Goal: Book appointment/travel/reservation

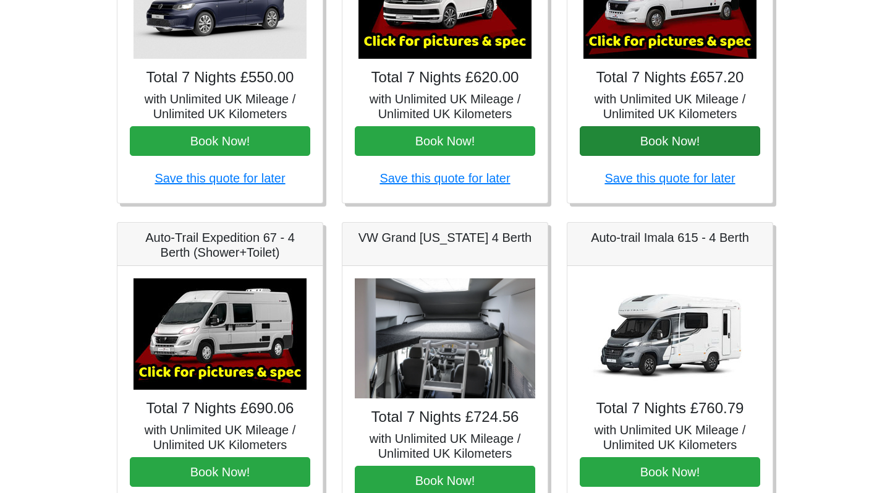
scroll to position [314, 0]
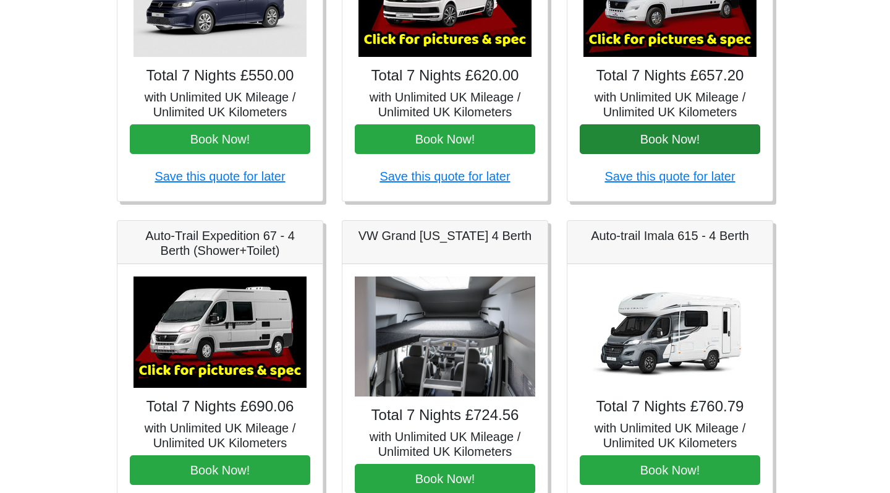
click at [617, 134] on button "Book Now!" at bounding box center [670, 139] width 181 height 30
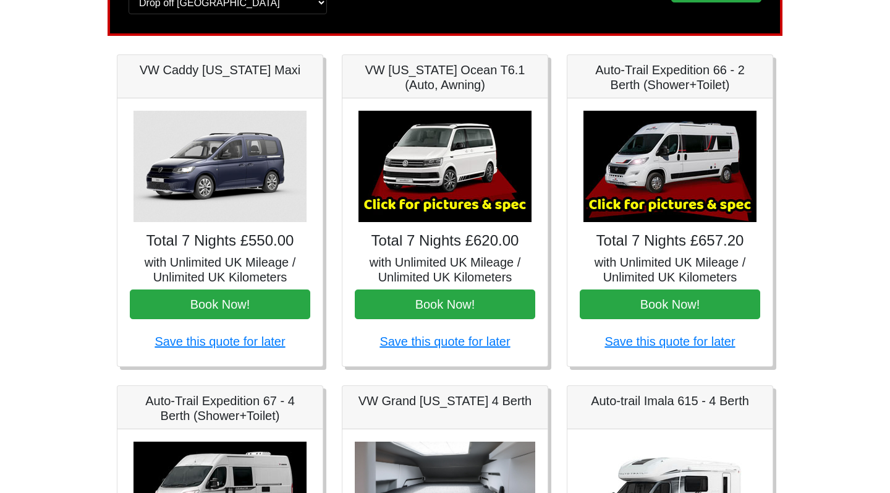
scroll to position [150, 0]
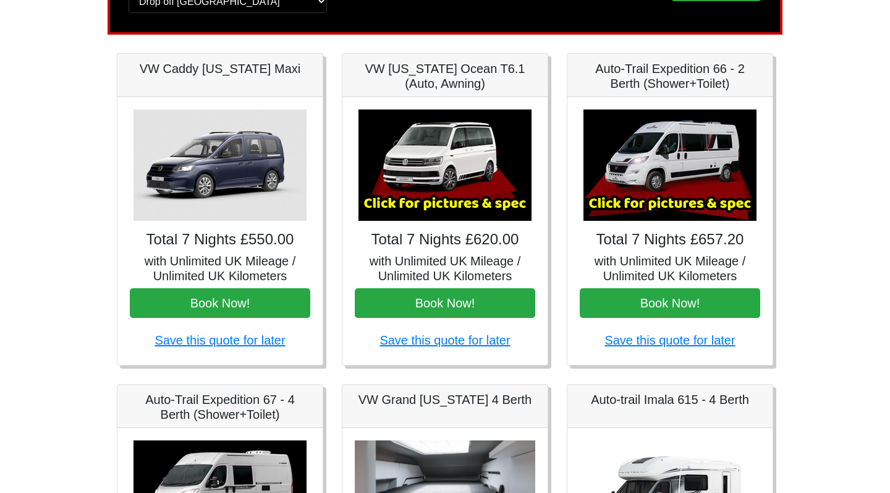
click at [641, 195] on img at bounding box center [670, 164] width 173 height 111
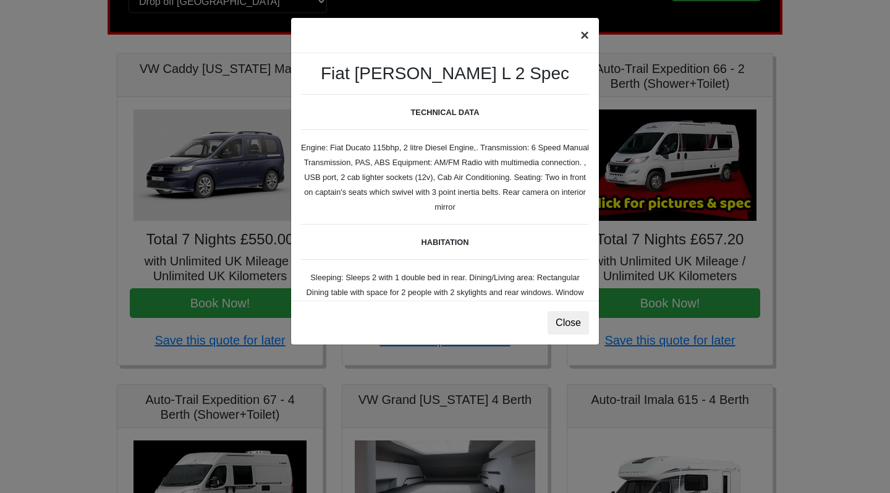
click at [579, 36] on button "×" at bounding box center [585, 35] width 28 height 35
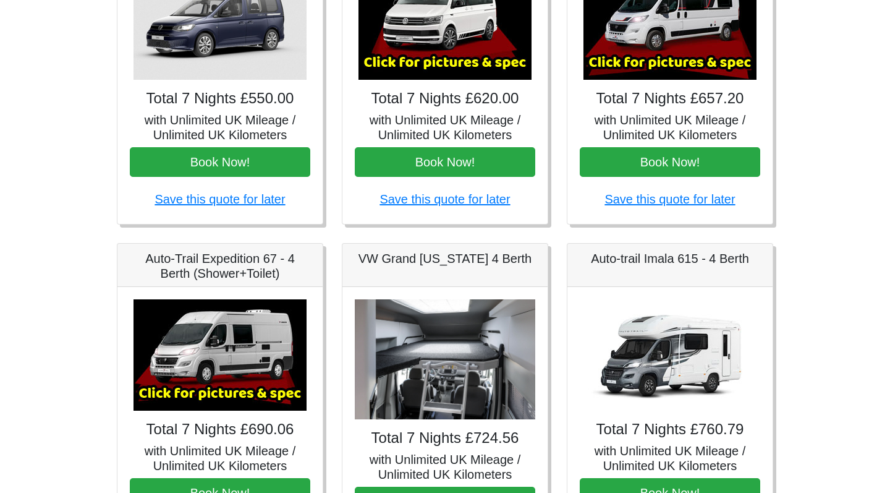
scroll to position [367, 0]
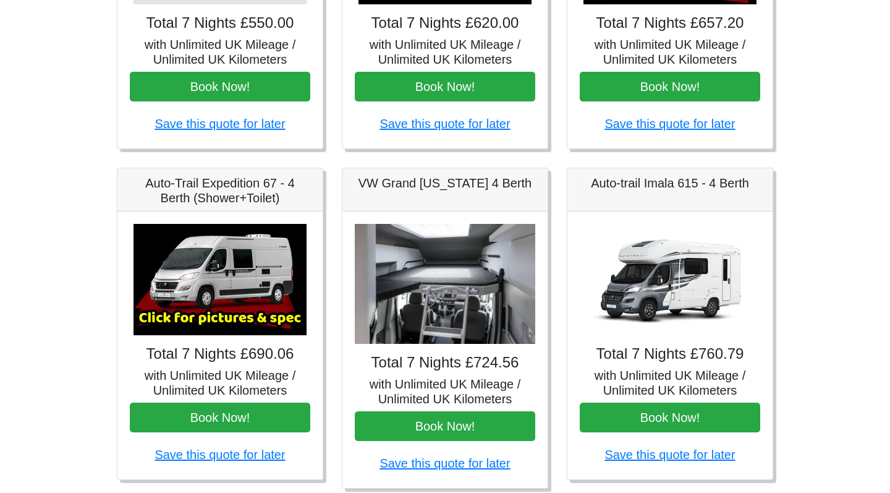
click at [449, 273] on img at bounding box center [445, 284] width 181 height 121
click at [448, 308] on img at bounding box center [445, 284] width 181 height 121
click at [211, 296] on img at bounding box center [220, 279] width 173 height 111
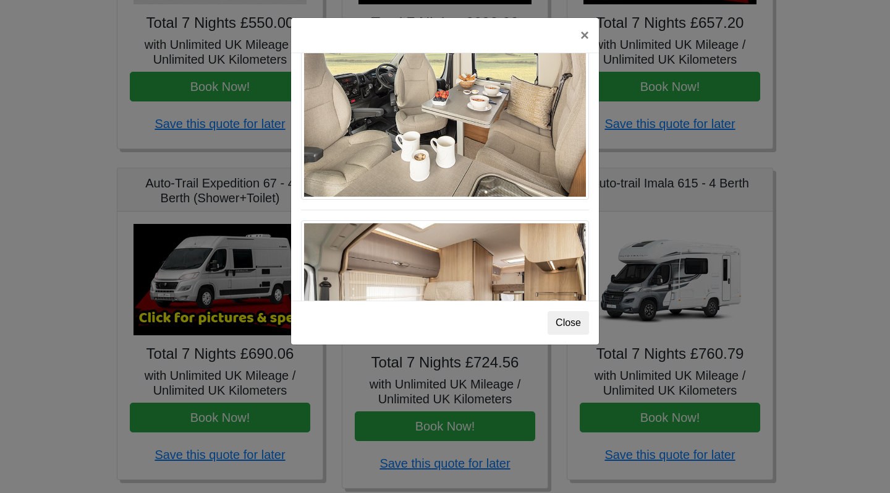
scroll to position [745, 0]
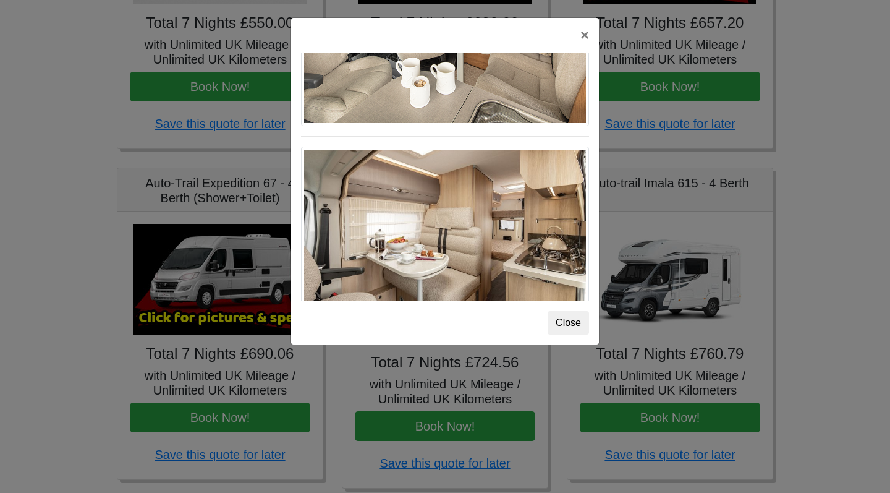
click at [819, 161] on div "× Auto-trail Tribute 669 Spec TECHNICAL DATA Engine: Fiat Ducato 115bhp, 2 litr…" at bounding box center [445, 246] width 890 height 493
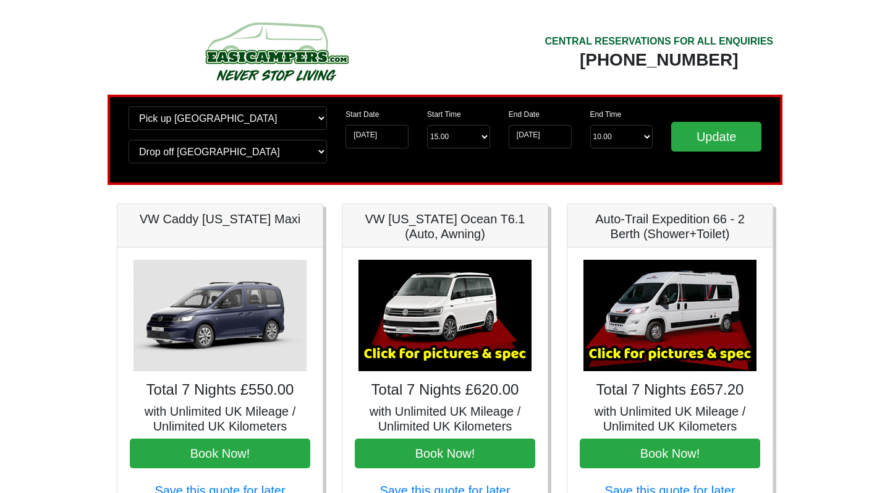
scroll to position [0, 0]
click at [671, 334] on img at bounding box center [670, 315] width 173 height 111
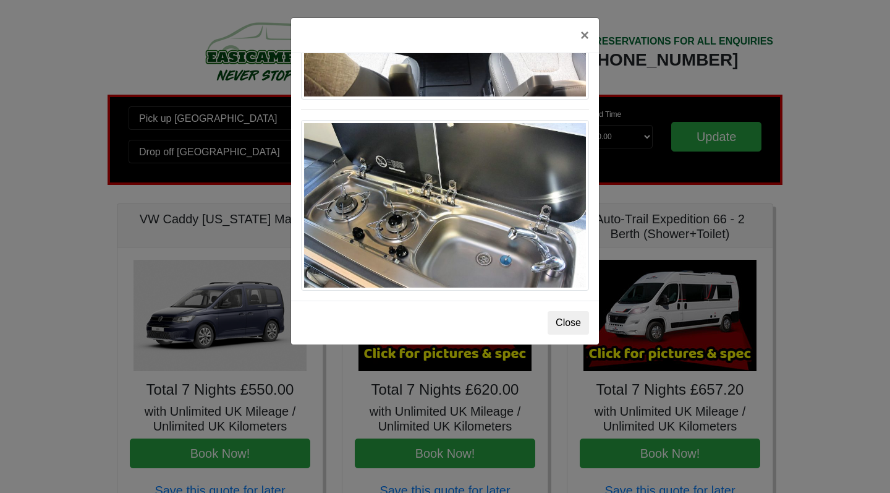
scroll to position [1312, 0]
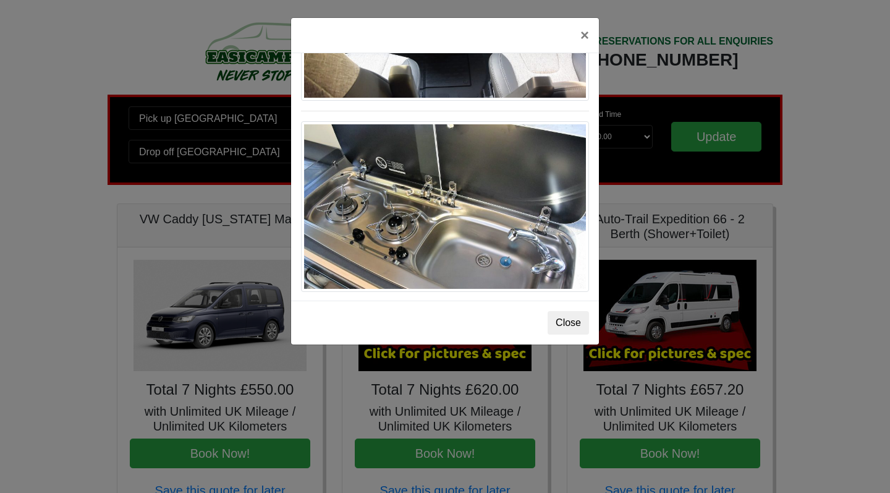
click at [771, 242] on div "× Fiat Toleno L 2 Spec TECHNICAL DATA Engine: Fiat Ducato 115bhp, 2 litre Diese…" at bounding box center [445, 246] width 890 height 493
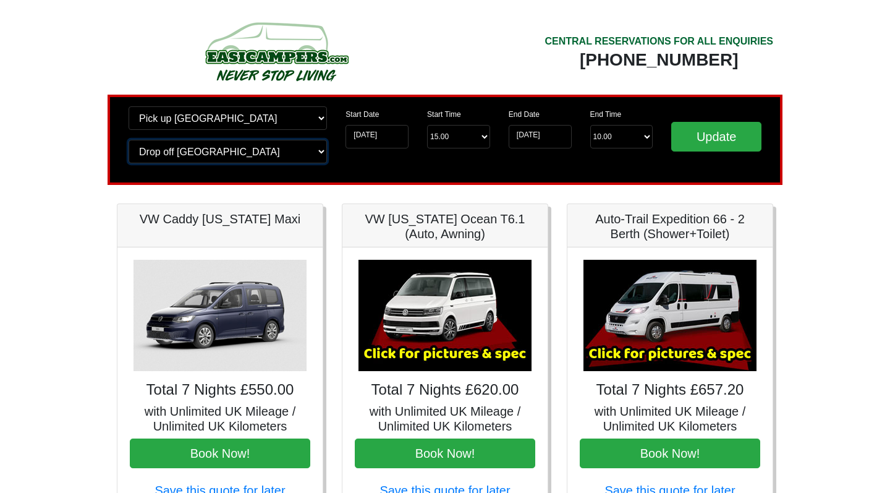
select select "GLA"
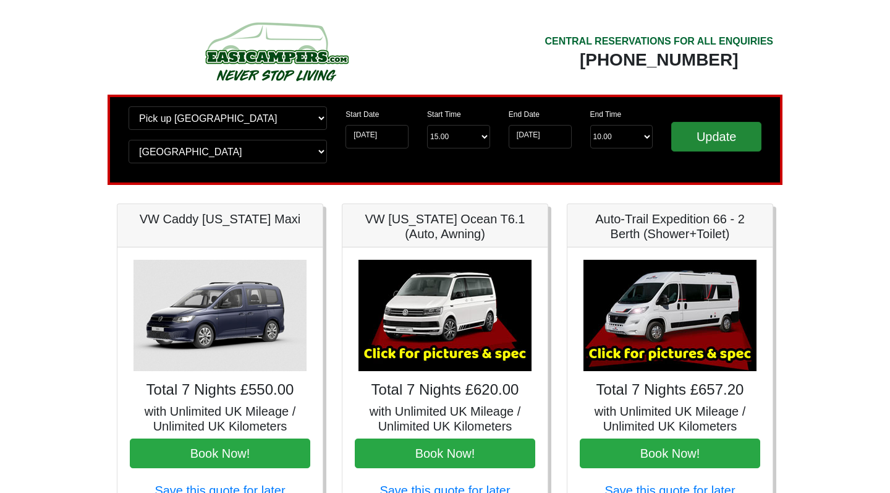
click at [723, 144] on input "Update" at bounding box center [716, 137] width 90 height 30
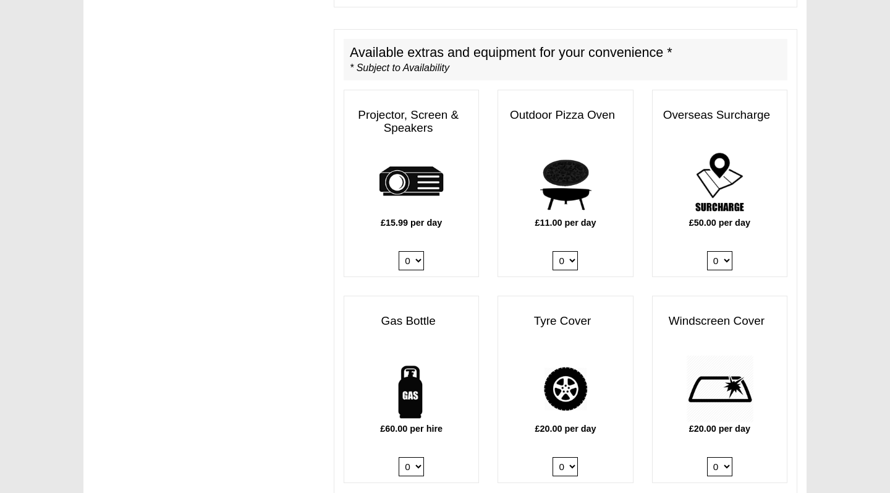
scroll to position [211, 0]
